Goal: Task Accomplishment & Management: Complete application form

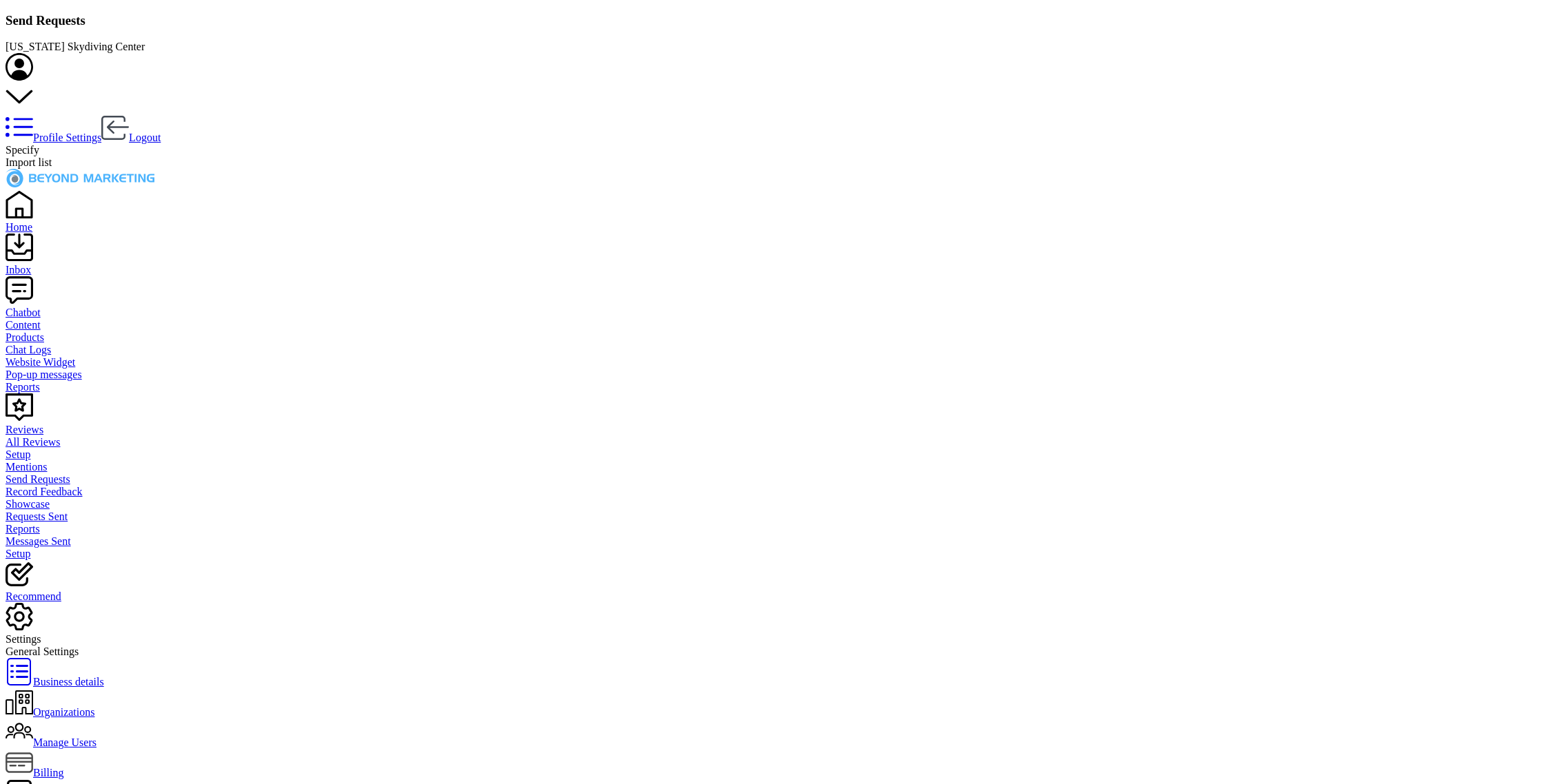
click at [52, 156] on span "Import list" at bounding box center [28, 161] width 46 height 11
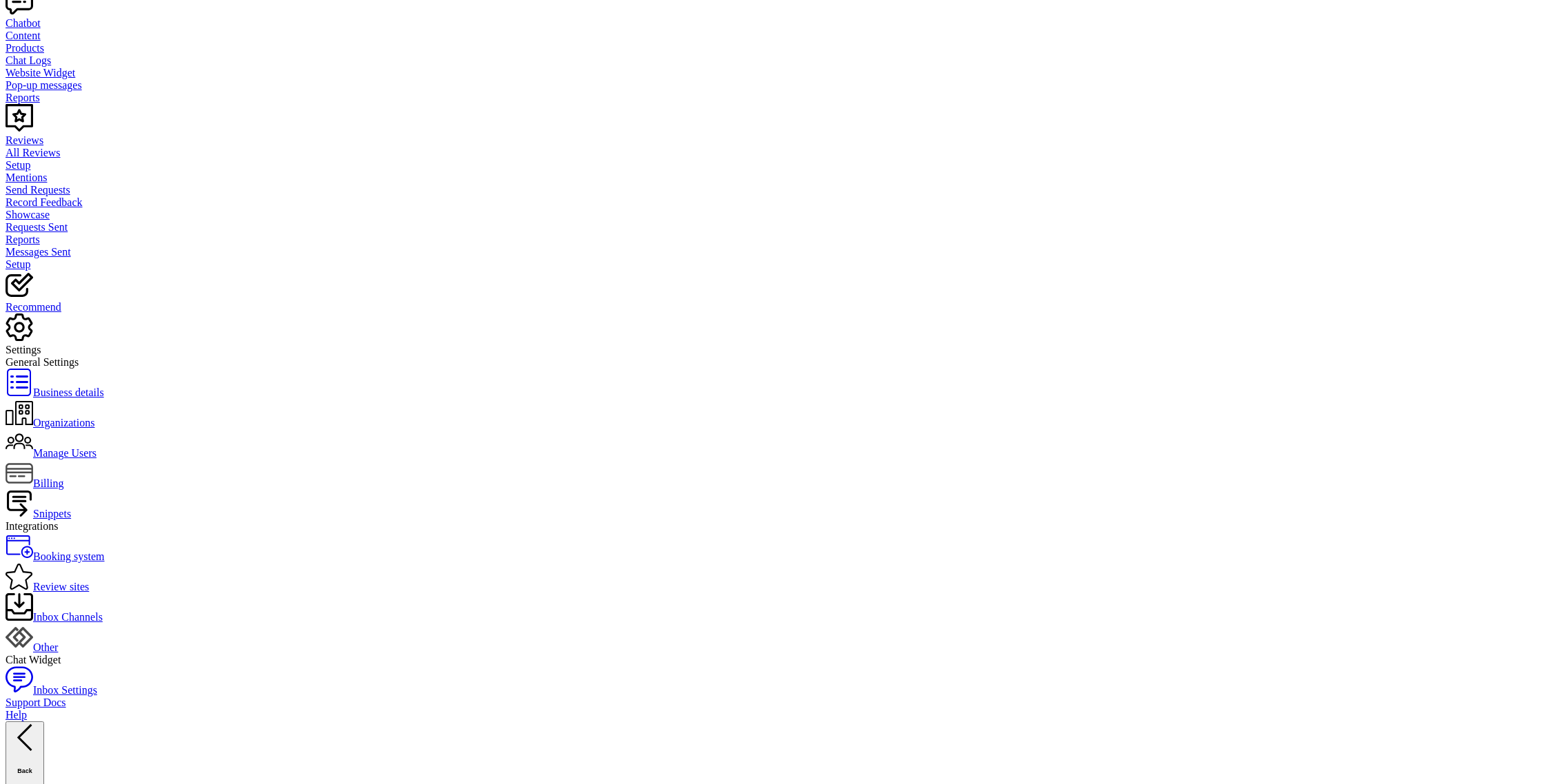
scroll to position [332, 0]
